Goal: Task Accomplishment & Management: Use online tool/utility

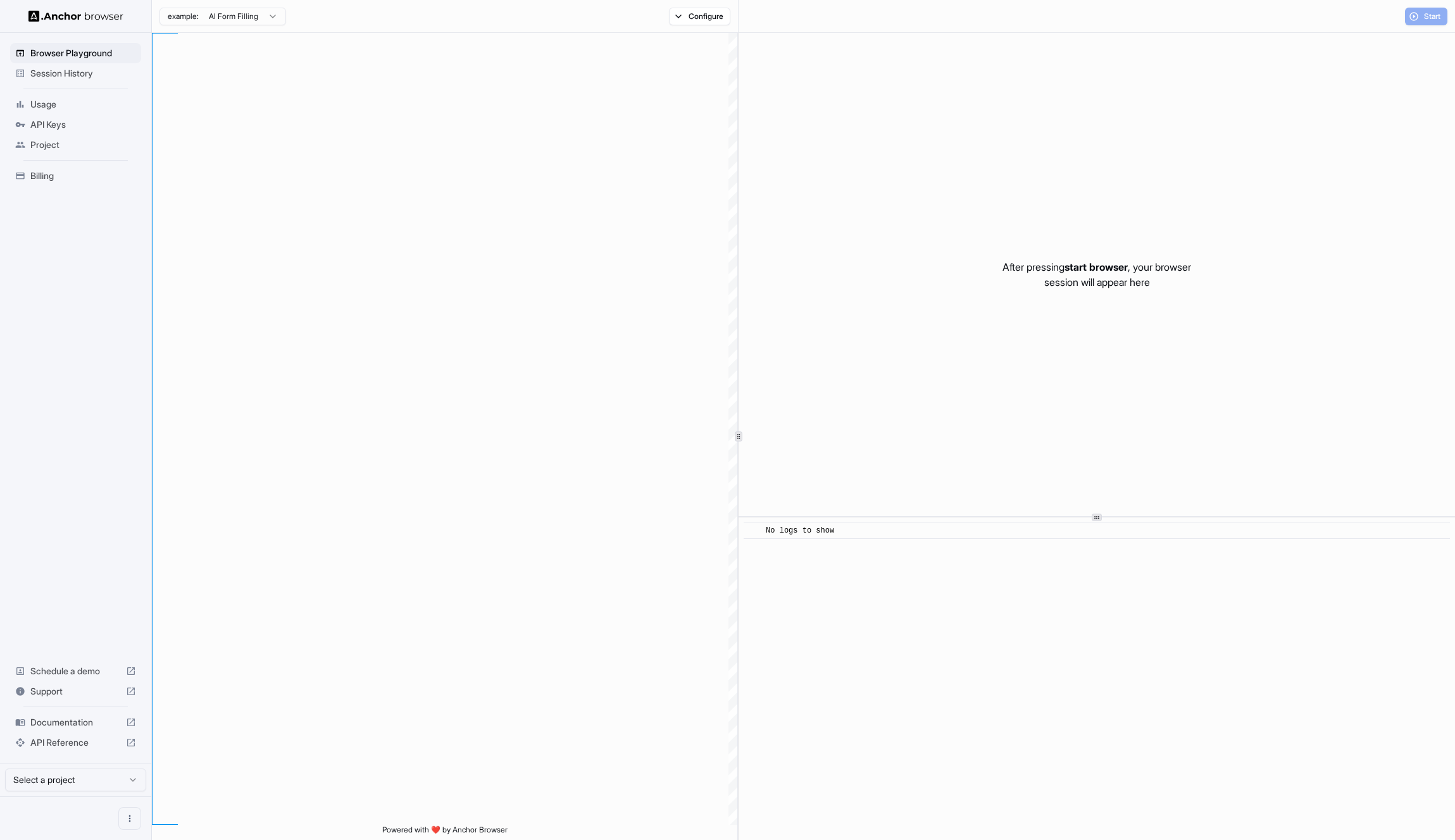
scroll to position [114, 0]
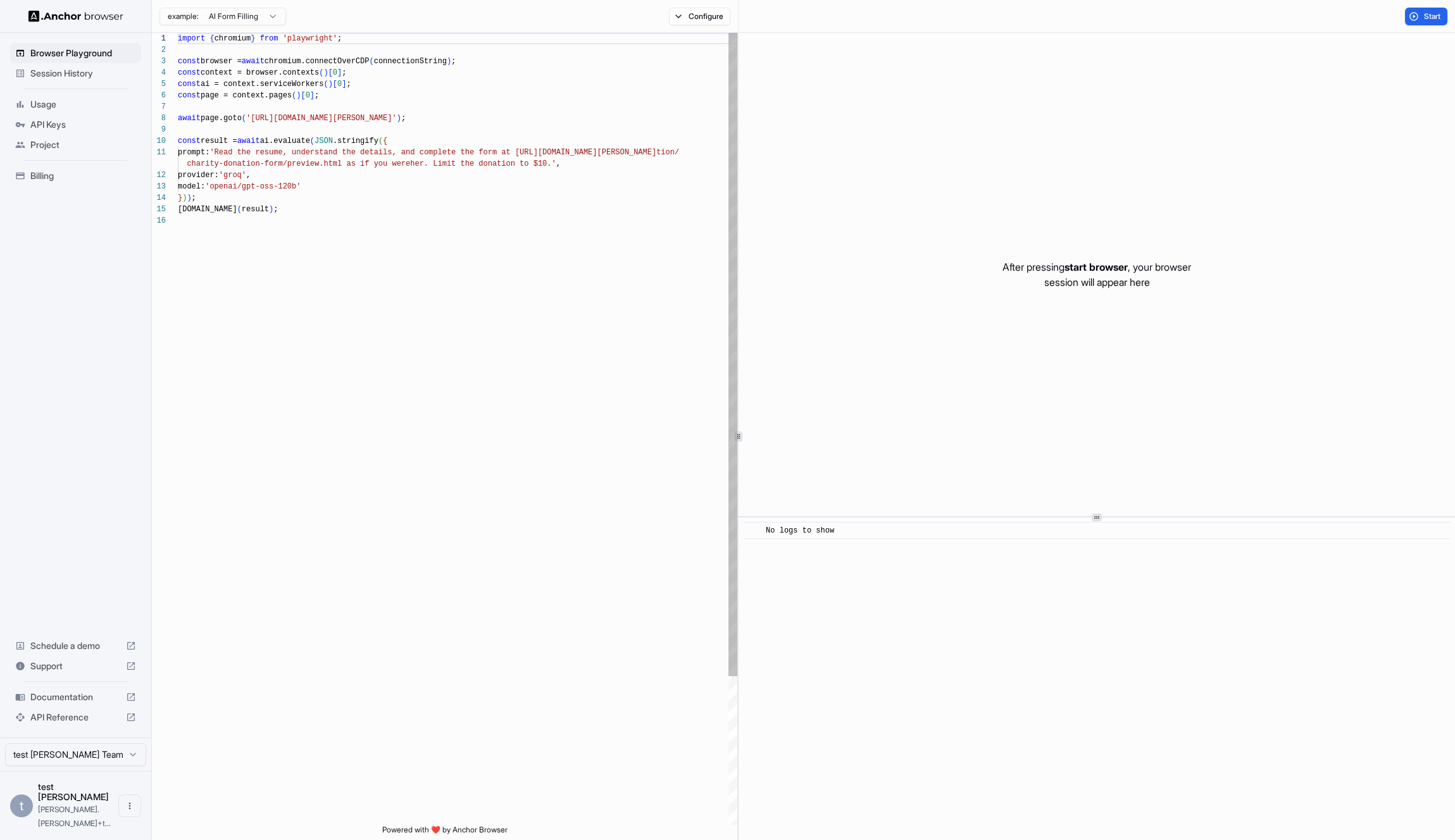
type textarea "**********"
click at [310, 178] on div "import { chromium } from 'playwright' ; const browser = await chromium.connectO…" at bounding box center [457, 520] width 559 height 974
drag, startPoint x: 310, startPoint y: 186, endPoint x: 222, endPoint y: 186, distance: 88.0
click at [222, 186] on div "import { chromium } from 'playwright' ; const browser = await chromium.connectO…" at bounding box center [457, 520] width 559 height 974
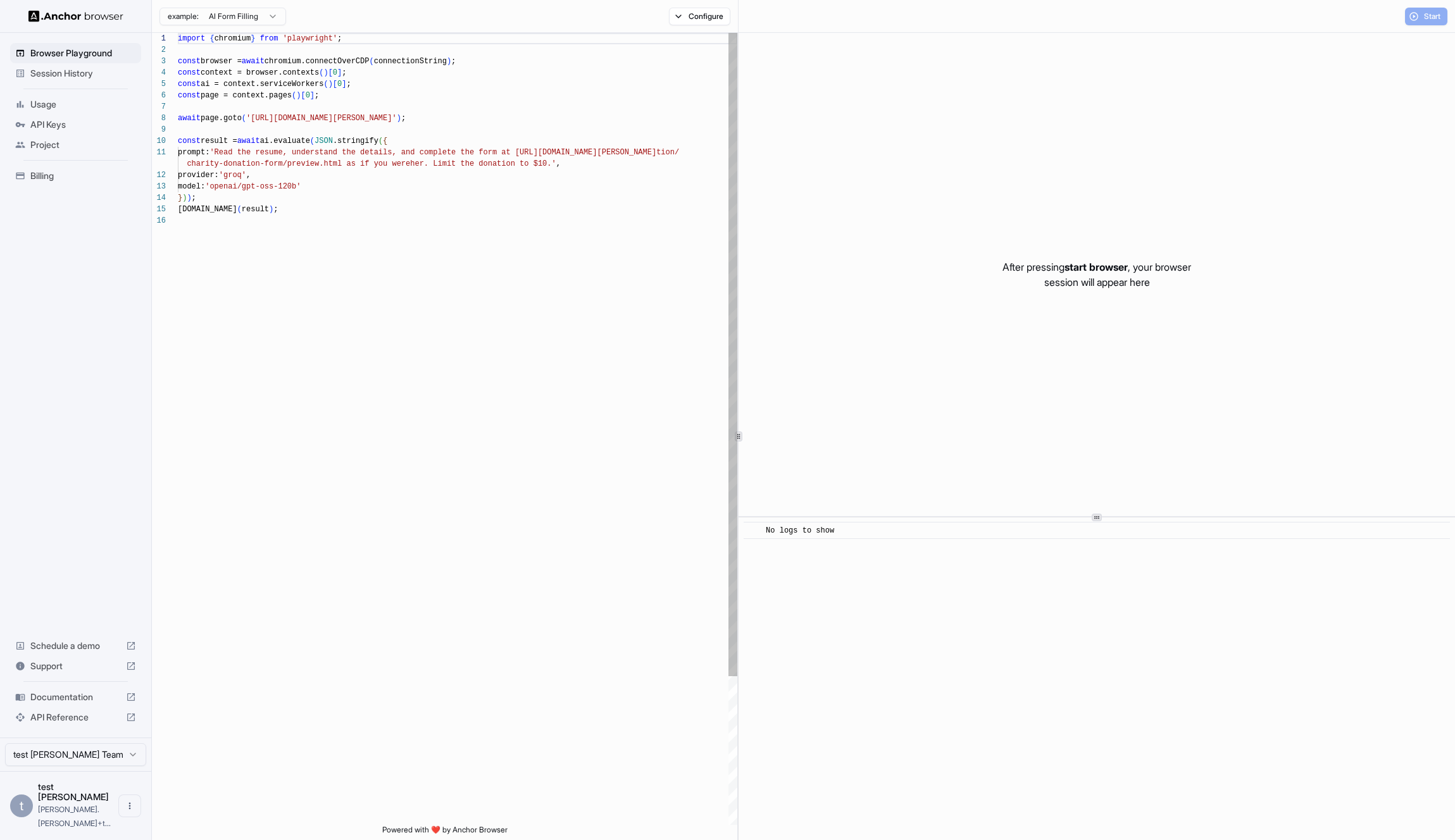
scroll to position [114, 0]
click at [93, 724] on span "API Reference" at bounding box center [75, 717] width 91 height 13
click at [104, 132] on div "API Keys" at bounding box center [75, 125] width 131 height 20
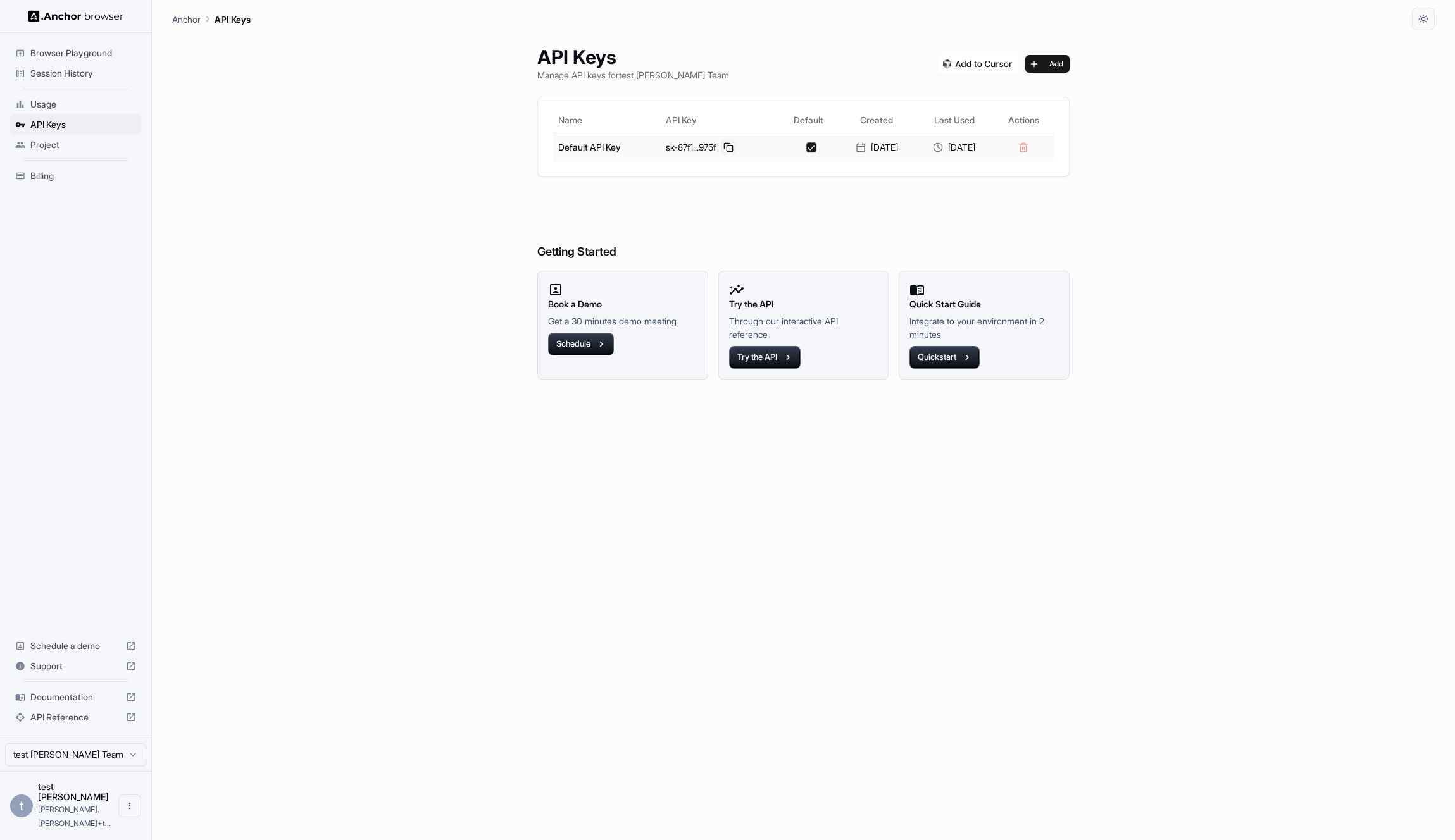
click at [721, 145] on button at bounding box center [728, 147] width 15 height 15
